Goal: Task Accomplishment & Management: Use online tool/utility

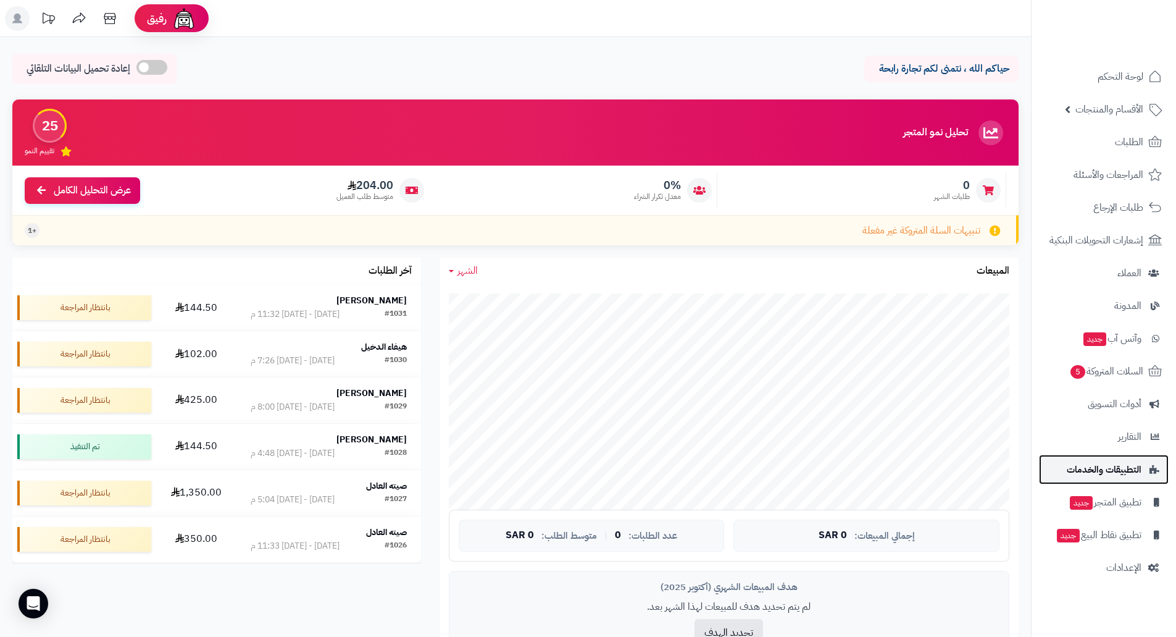
click at [1145, 469] on link "التطبيقات والخدمات" at bounding box center [1104, 469] width 130 height 30
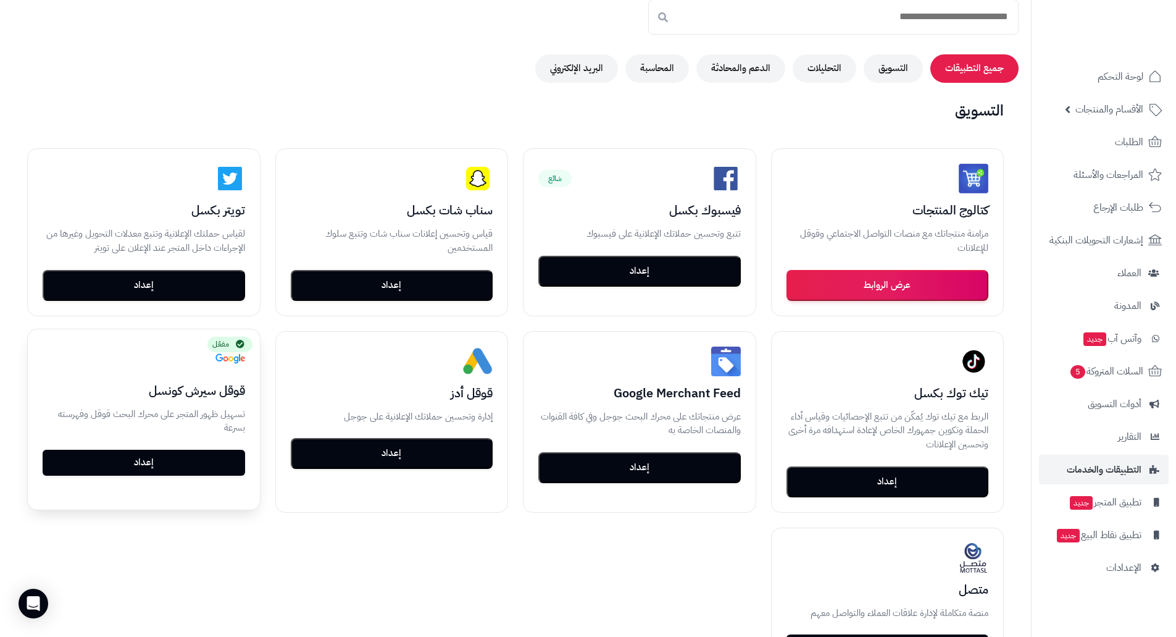
scroll to position [124, 0]
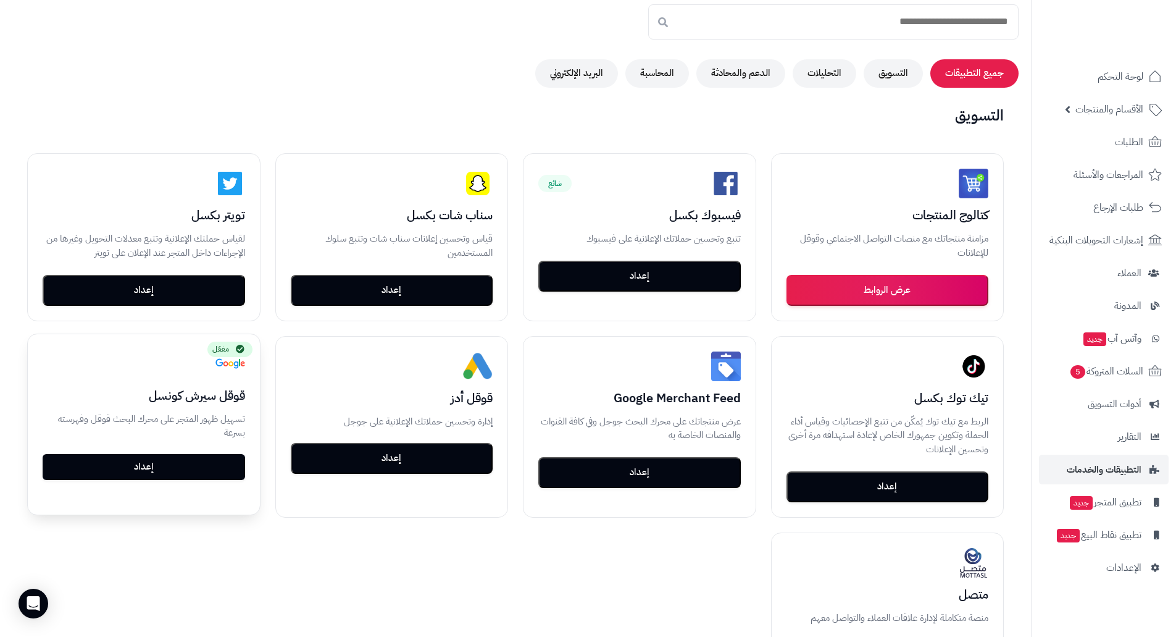
click at [157, 473] on link "إعداد" at bounding box center [144, 467] width 203 height 26
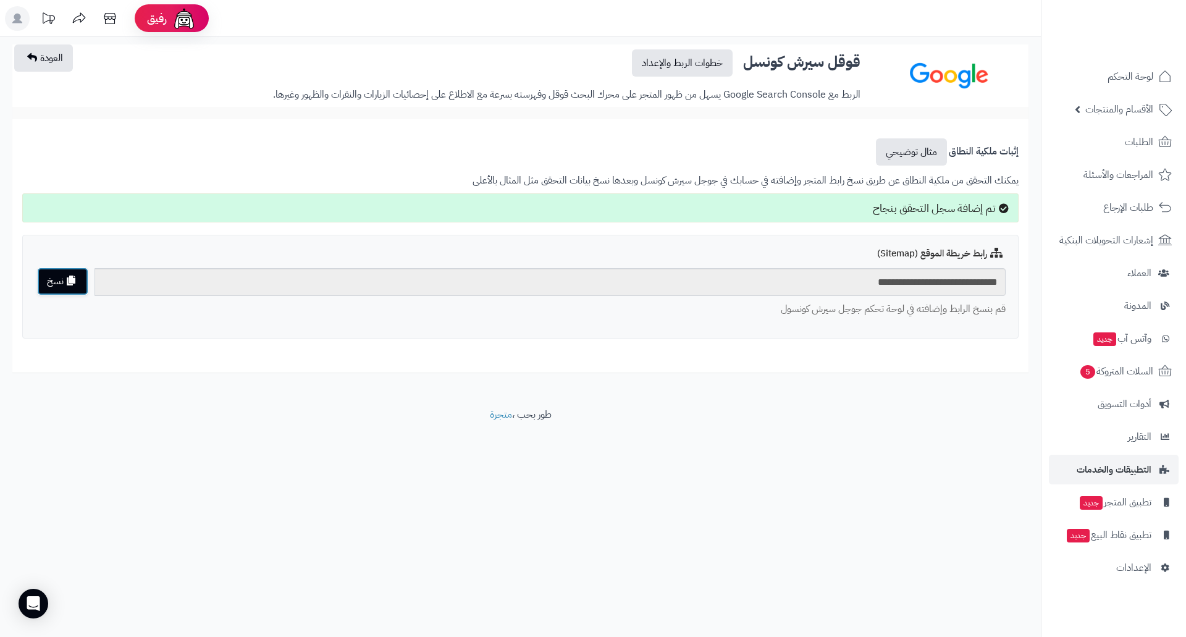
click at [69, 284] on icon at bounding box center [71, 280] width 9 height 10
drag, startPoint x: 824, startPoint y: 283, endPoint x: 1061, endPoint y: 282, distance: 237.1
click at [1061, 282] on div "رفيق ! الطلبات معالجة مكتمل إرجاع المنتجات العملاء المتواجدون الان 23 عملاء منت…" at bounding box center [593, 318] width 1186 height 637
click at [1126, 103] on span "الأقسام والمنتجات" at bounding box center [1119, 109] width 68 height 17
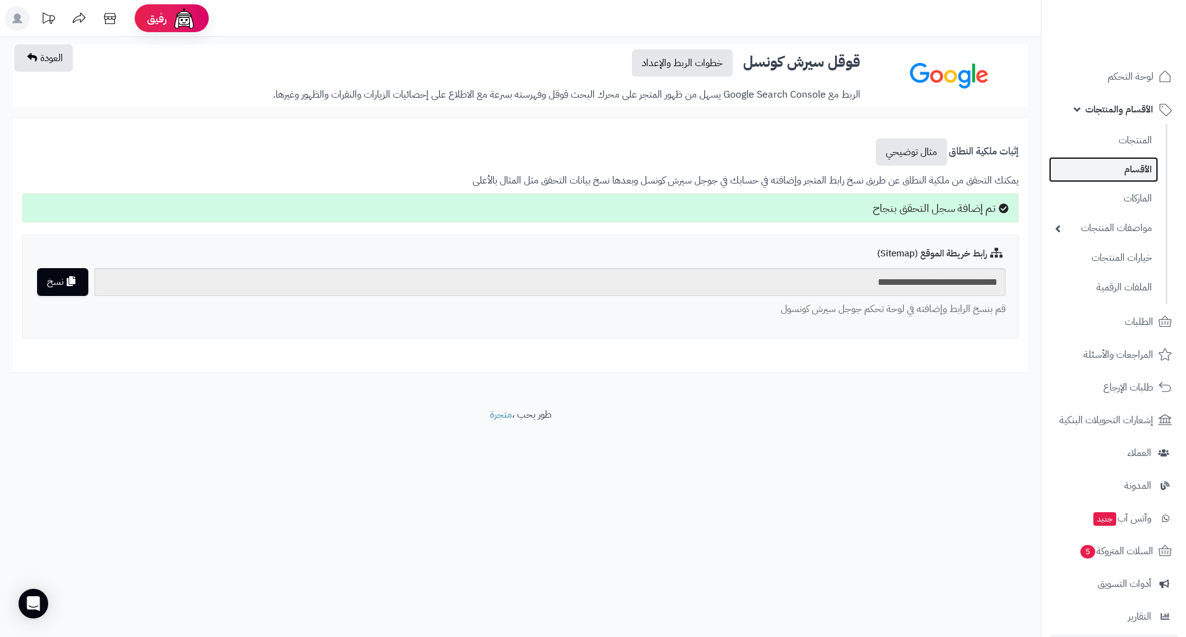
click at [1128, 161] on link "الأقسام" at bounding box center [1103, 169] width 109 height 25
